Goal: Check status: Check status

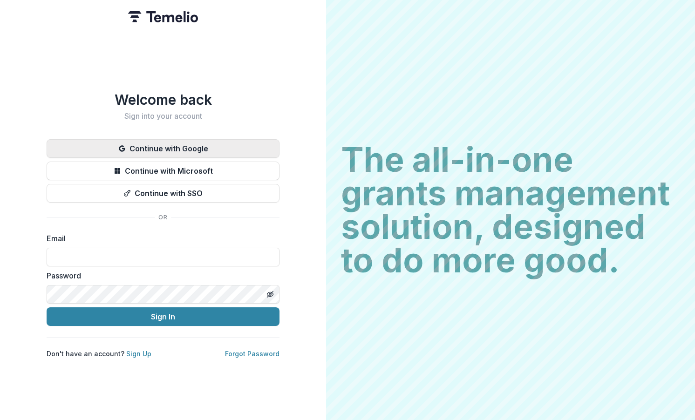
click at [191, 149] on button "Continue with Google" at bounding box center [163, 148] width 233 height 19
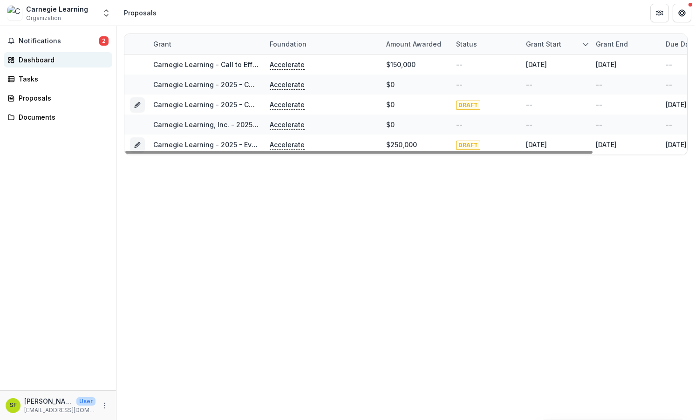
click at [47, 54] on link "Dashboard" at bounding box center [58, 59] width 108 height 15
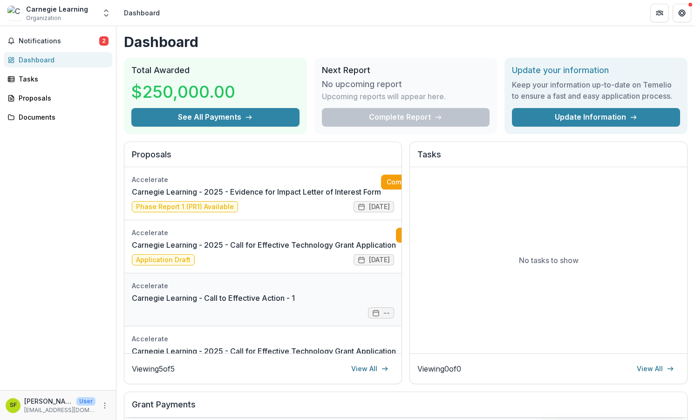
click at [274, 292] on link "Carnegie Learning - Call to Effective Action - 1" at bounding box center [213, 297] width 163 height 11
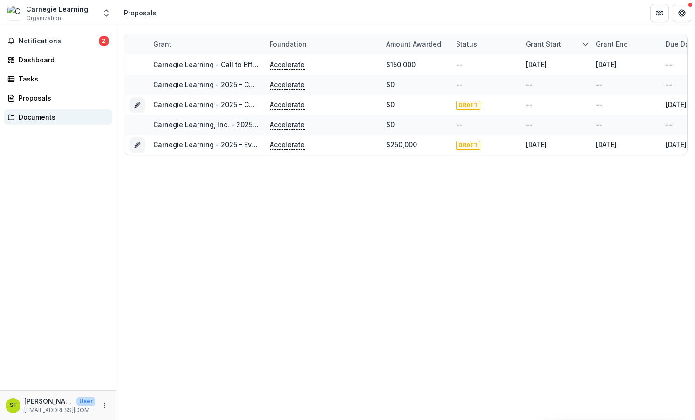
click at [41, 119] on div "Documents" at bounding box center [62, 117] width 86 height 10
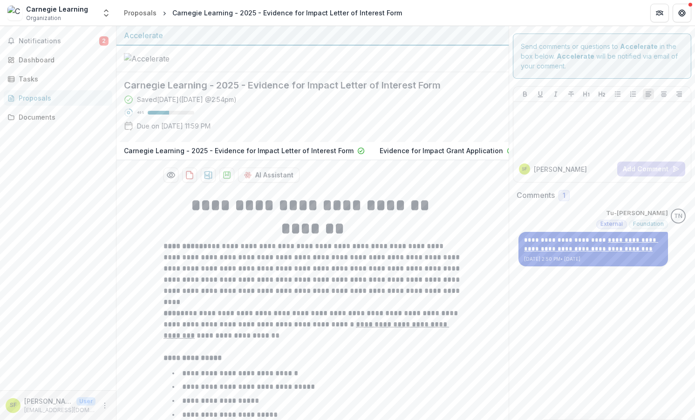
click at [606, 247] on u "**********" at bounding box center [591, 244] width 134 height 15
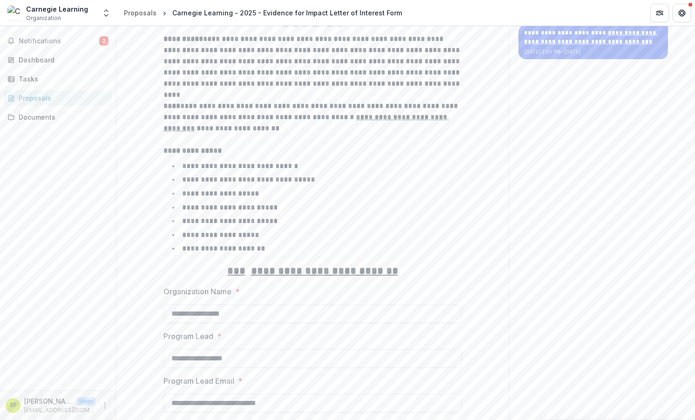
scroll to position [403, 0]
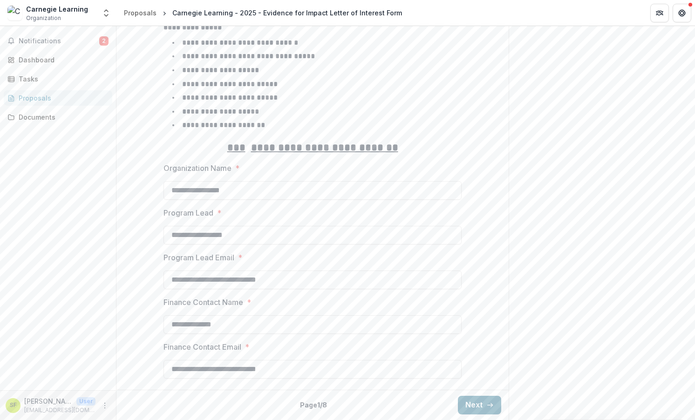
click at [476, 405] on button "Next" at bounding box center [479, 405] width 43 height 19
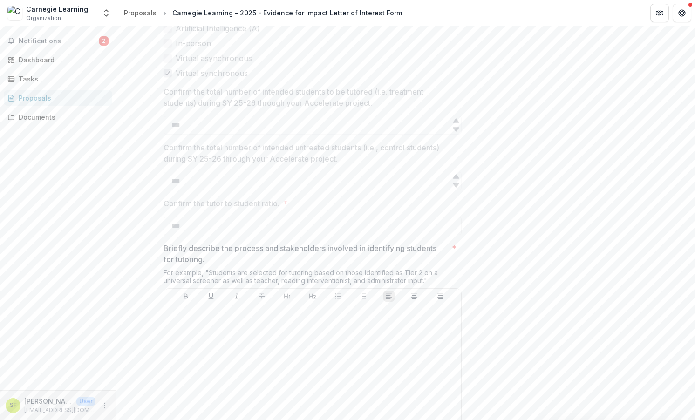
scroll to position [804, 0]
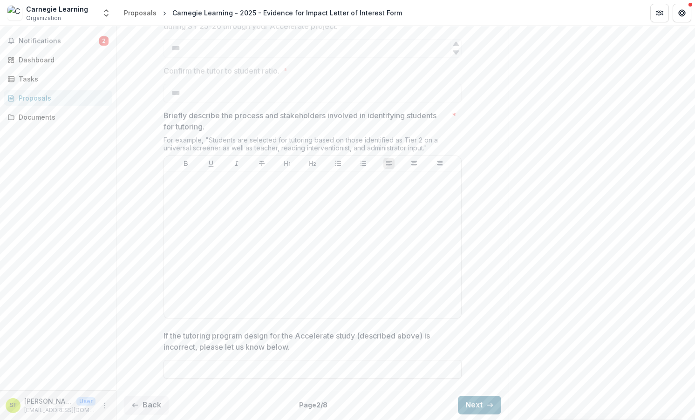
click at [476, 406] on button "Next" at bounding box center [479, 405] width 43 height 19
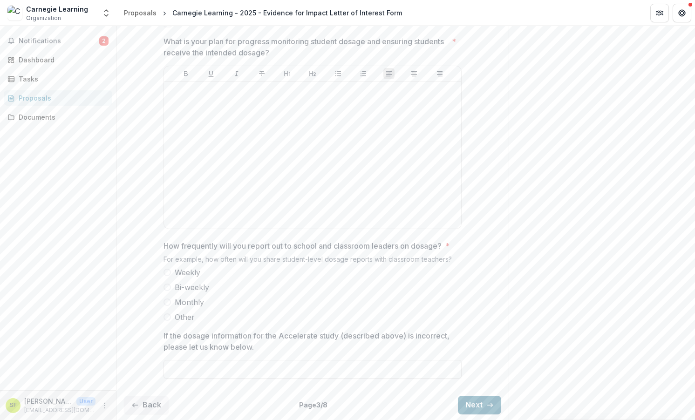
scroll to position [699, 0]
click at [468, 399] on button "Next" at bounding box center [479, 405] width 43 height 19
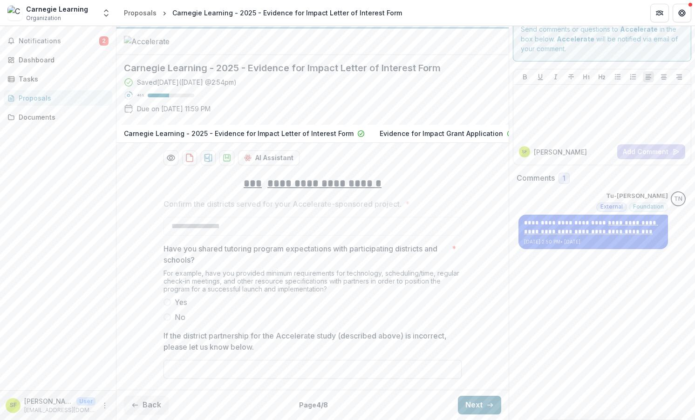
click at [468, 400] on button "Next" at bounding box center [479, 405] width 43 height 19
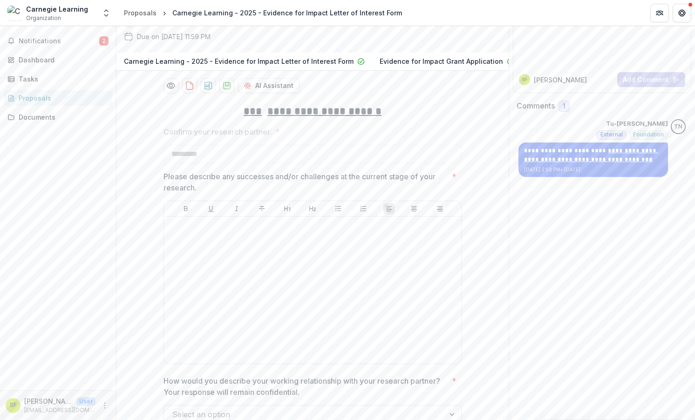
scroll to position [389, 0]
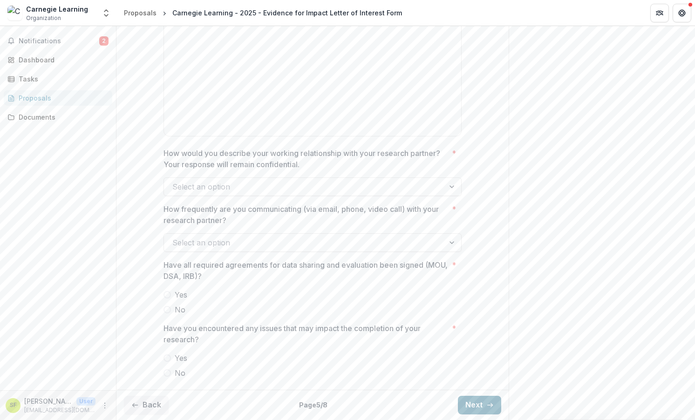
click at [468, 399] on button "Next" at bounding box center [479, 405] width 43 height 19
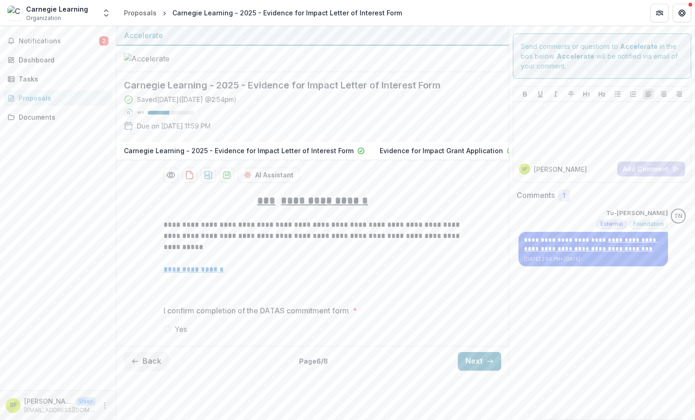
click at [203, 273] on u "**********" at bounding box center [193, 269] width 60 height 7
